Goal: Task Accomplishment & Management: Complete application form

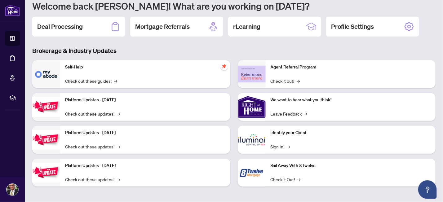
scroll to position [62, 0]
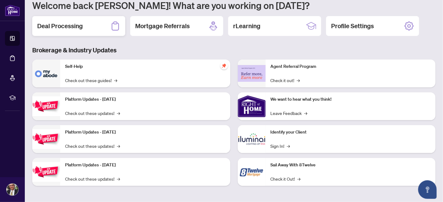
click at [59, 26] on h2 "Deal Processing" at bounding box center [60, 26] width 46 height 9
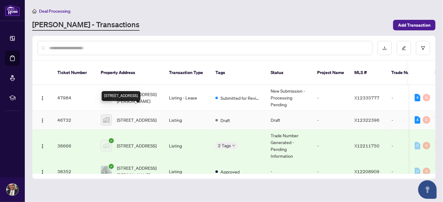
click at [136, 117] on span "186 Lamprey Street, Ottawa, ON, Canada" at bounding box center [137, 120] width 40 height 7
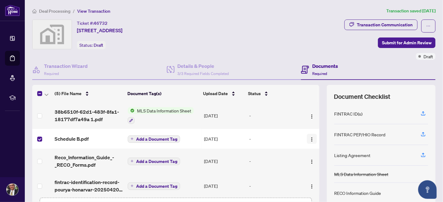
click at [309, 137] on img "button" at bounding box center [311, 139] width 5 height 5
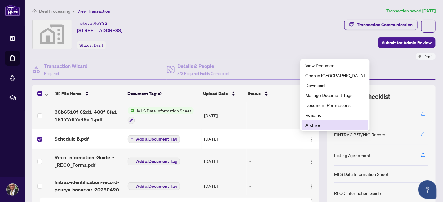
click at [313, 123] on span "Archive" at bounding box center [334, 125] width 59 height 7
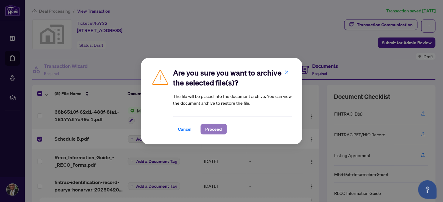
click at [216, 127] on span "Proceed" at bounding box center [214, 129] width 16 height 10
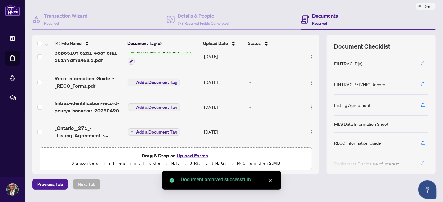
scroll to position [66, 0]
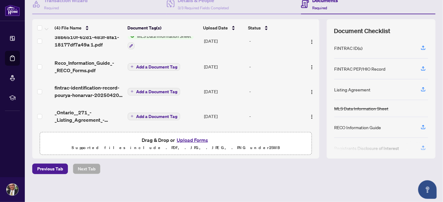
click at [189, 140] on button "Upload Forms" at bounding box center [192, 140] width 35 height 8
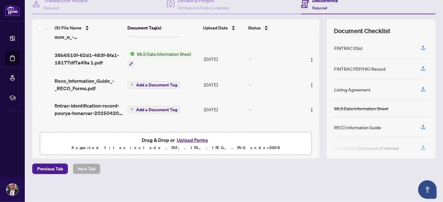
scroll to position [0, 0]
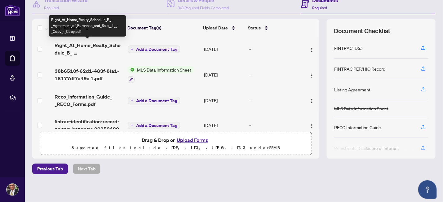
click at [93, 45] on span "Right_At_Home_Realty_Schedule_B_-_Agreement_of_Purchase_and_Sale__1__-_Copy_-_C…" at bounding box center [89, 49] width 68 height 15
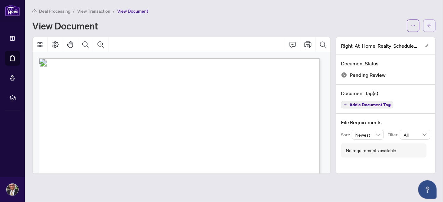
click at [427, 24] on icon "arrow-left" at bounding box center [429, 26] width 4 height 4
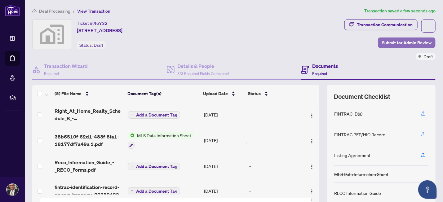
click at [397, 42] on span "Submit for Admin Review" at bounding box center [407, 43] width 50 height 10
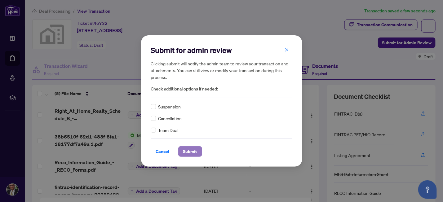
click at [192, 152] on span "Submit" at bounding box center [190, 152] width 14 height 10
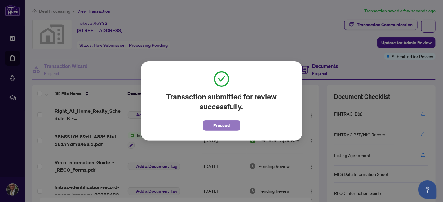
click at [220, 126] on span "Proceed" at bounding box center [221, 126] width 16 height 10
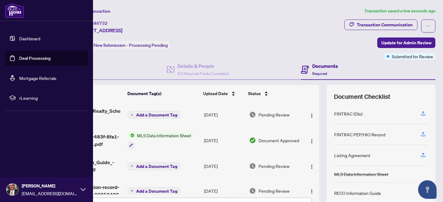
drag, startPoint x: 32, startPoint y: 58, endPoint x: 53, endPoint y: 62, distance: 20.9
click at [32, 58] on link "Deal Processing" at bounding box center [34, 59] width 31 height 6
